Goal: Communication & Community: Answer question/provide support

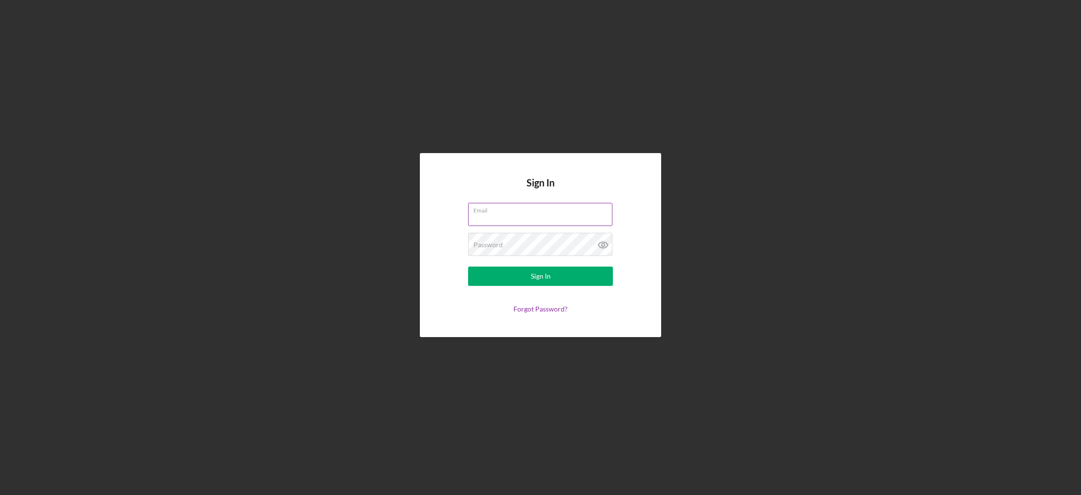
click at [512, 221] on div "Email" at bounding box center [540, 215] width 145 height 24
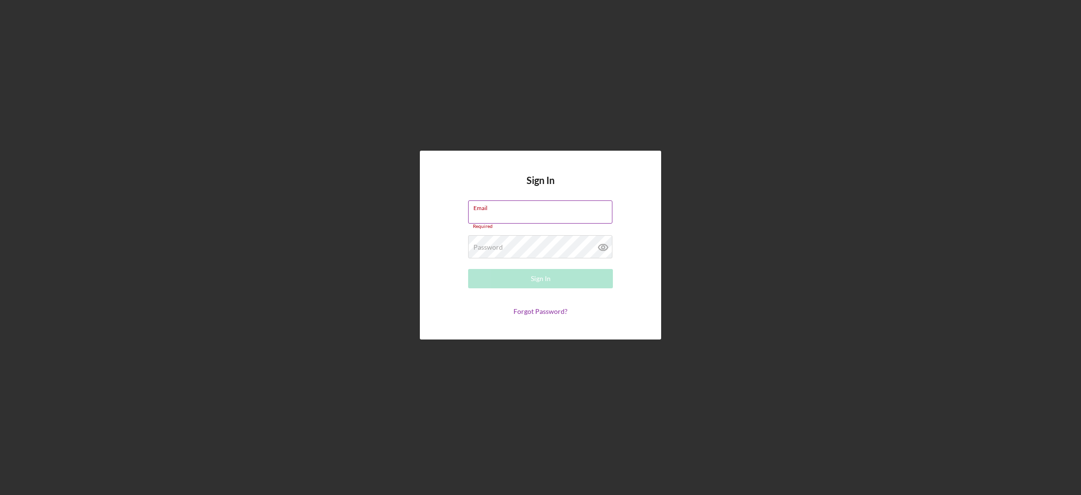
click at [510, 219] on input "Email" at bounding box center [540, 211] width 144 height 23
type input "[EMAIL_ADDRESS][DOMAIN_NAME]"
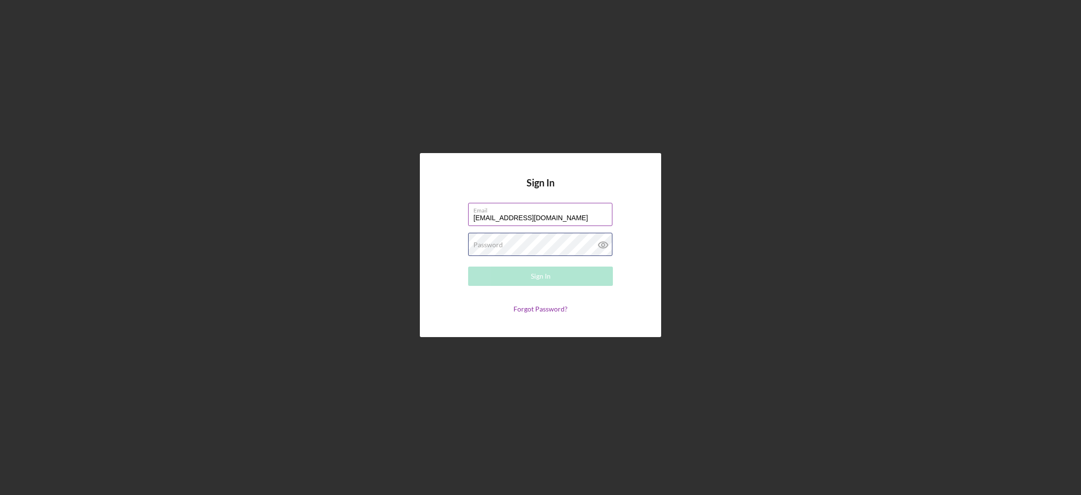
click at [548, 243] on div "Password Required" at bounding box center [540, 245] width 145 height 24
click at [468, 266] on button "Sign In" at bounding box center [540, 275] width 145 height 19
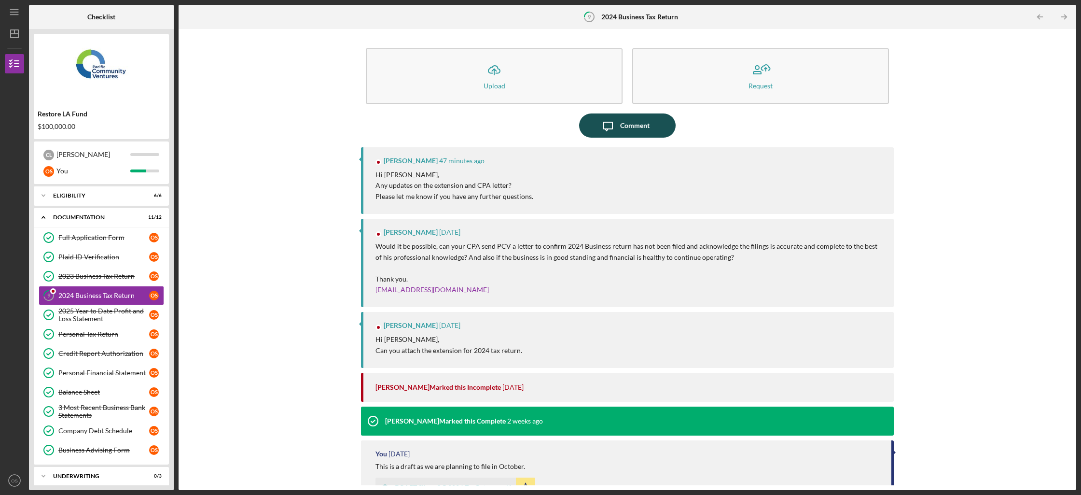
click at [597, 126] on icon "Icon/Message" at bounding box center [608, 125] width 24 height 24
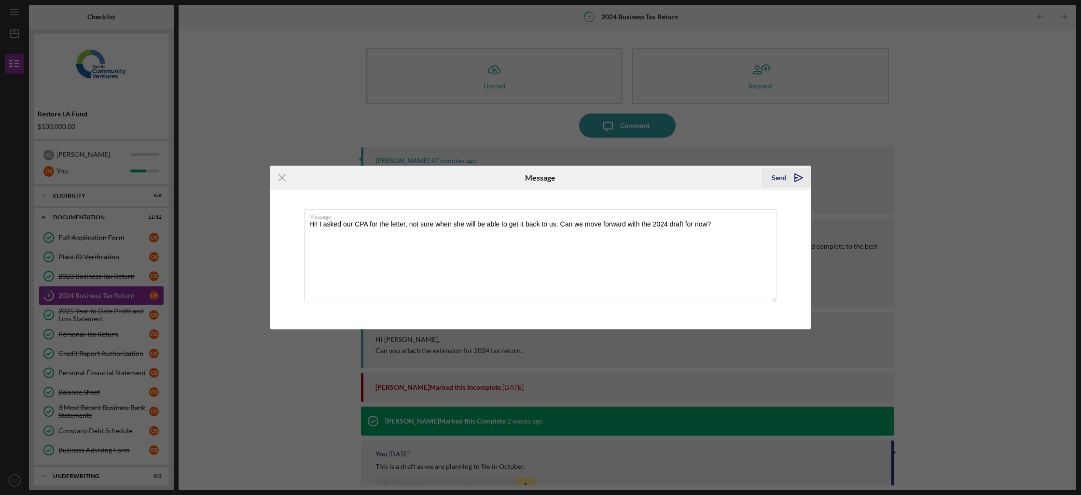
type textarea "Hi! I asked our CPA for the letter, not sure when she will be able to get it ba…"
click at [806, 182] on icon "Icon/icon-invite-send" at bounding box center [799, 178] width 24 height 24
